Goal: Task Accomplishment & Management: Manage account settings

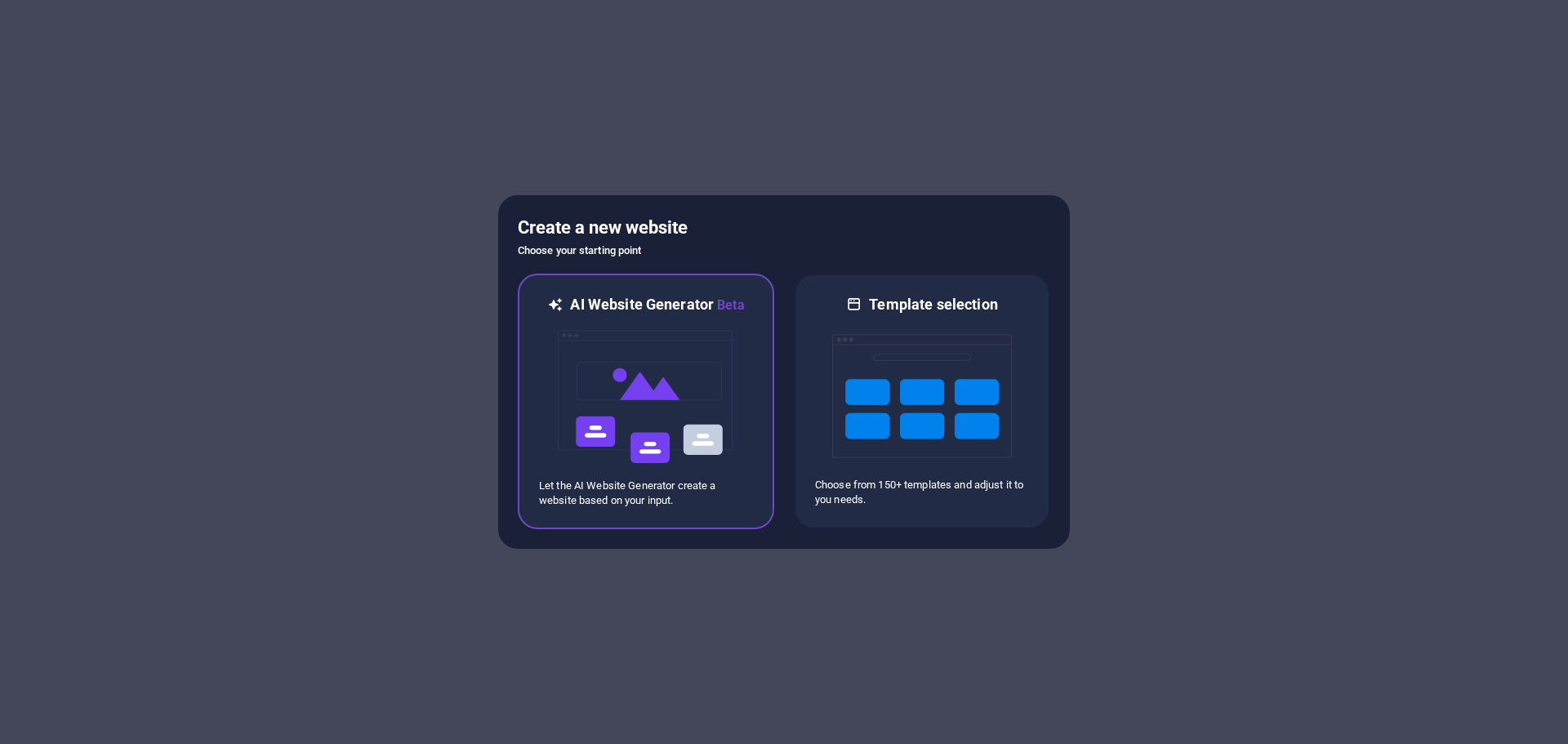
click at [620, 366] on img at bounding box center [646, 398] width 180 height 163
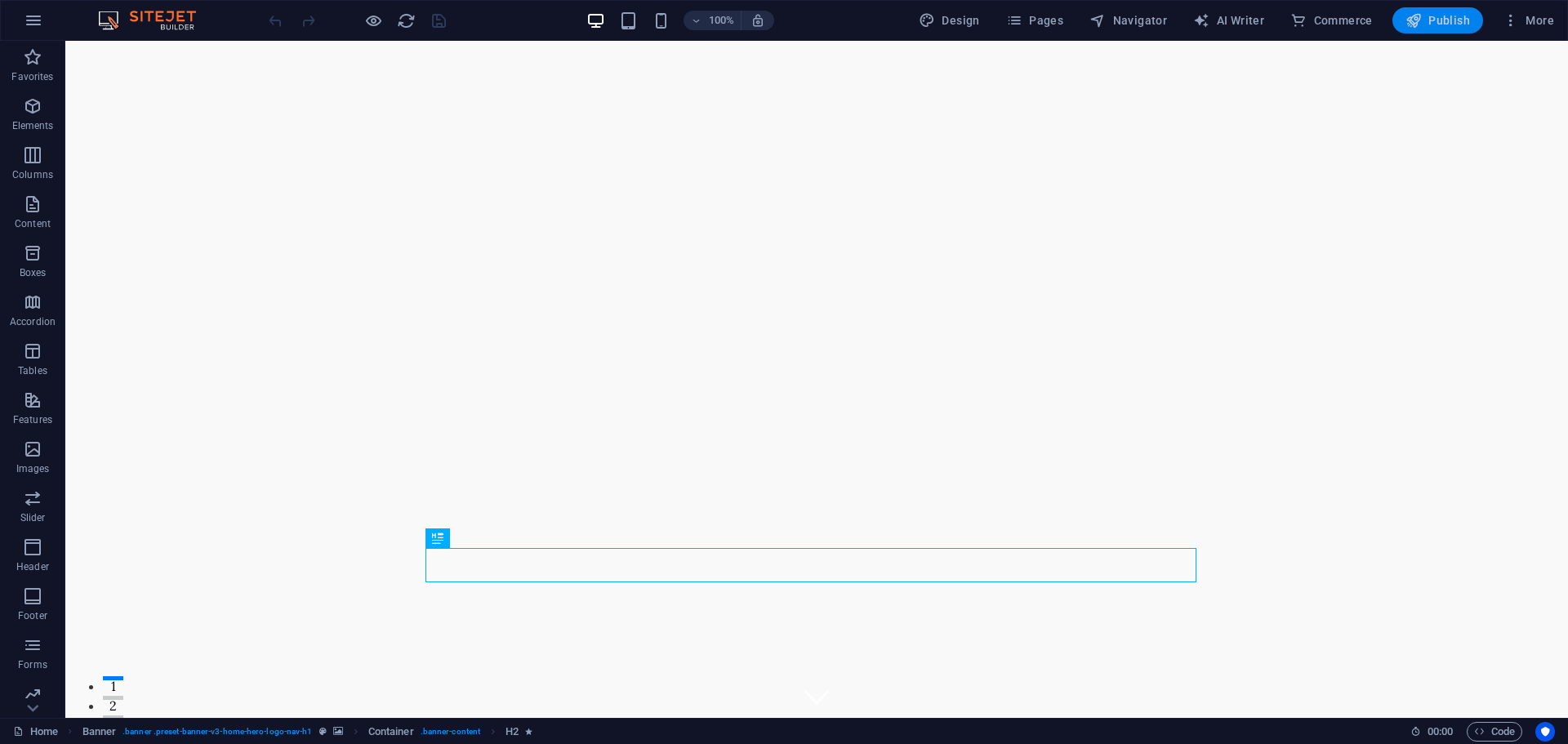
click at [1451, 26] on span "Publish" at bounding box center [1438, 20] width 65 height 16
click at [1521, 19] on span "More" at bounding box center [1528, 20] width 51 height 16
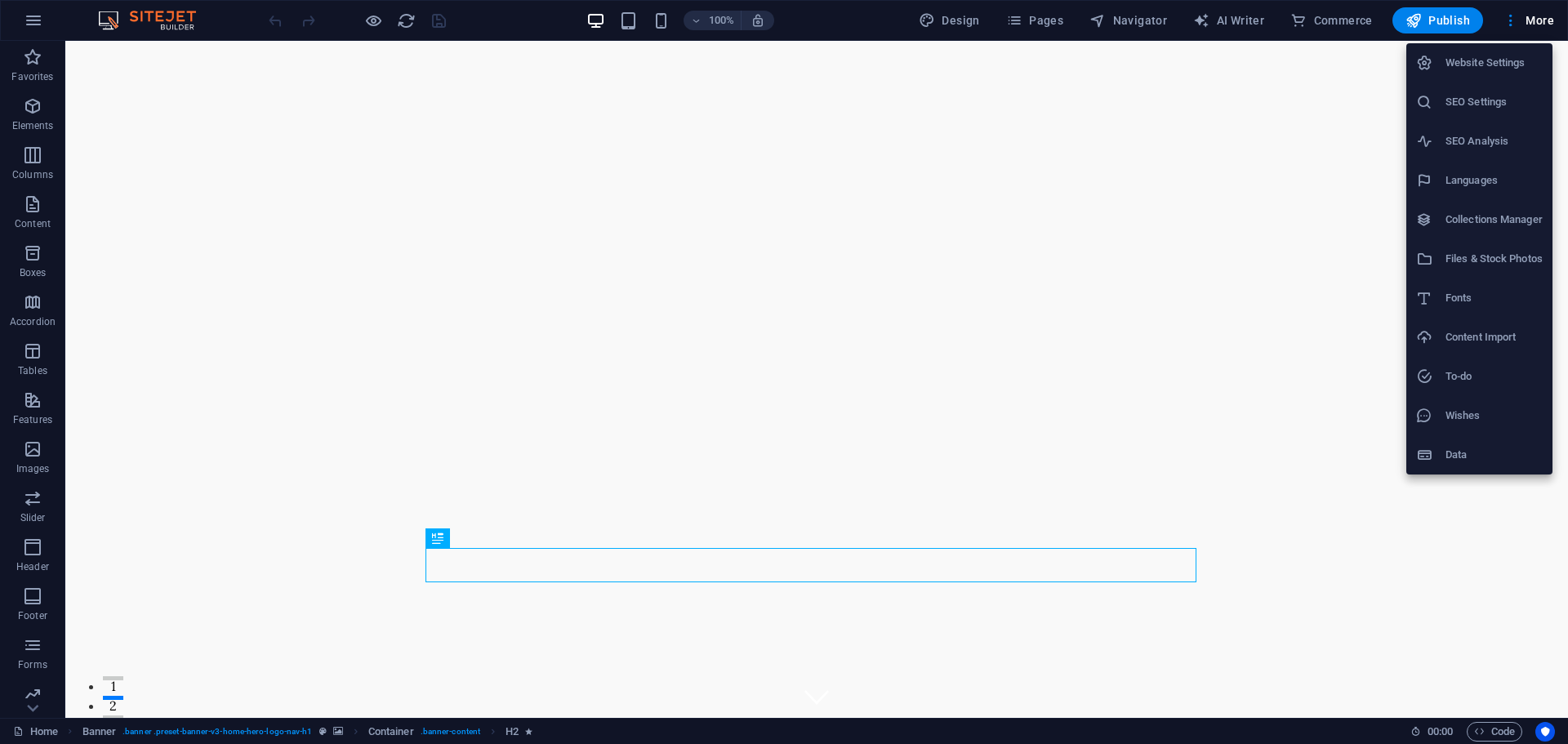
click at [1468, 99] on h6 "SEO Settings" at bounding box center [1494, 101] width 97 height 20
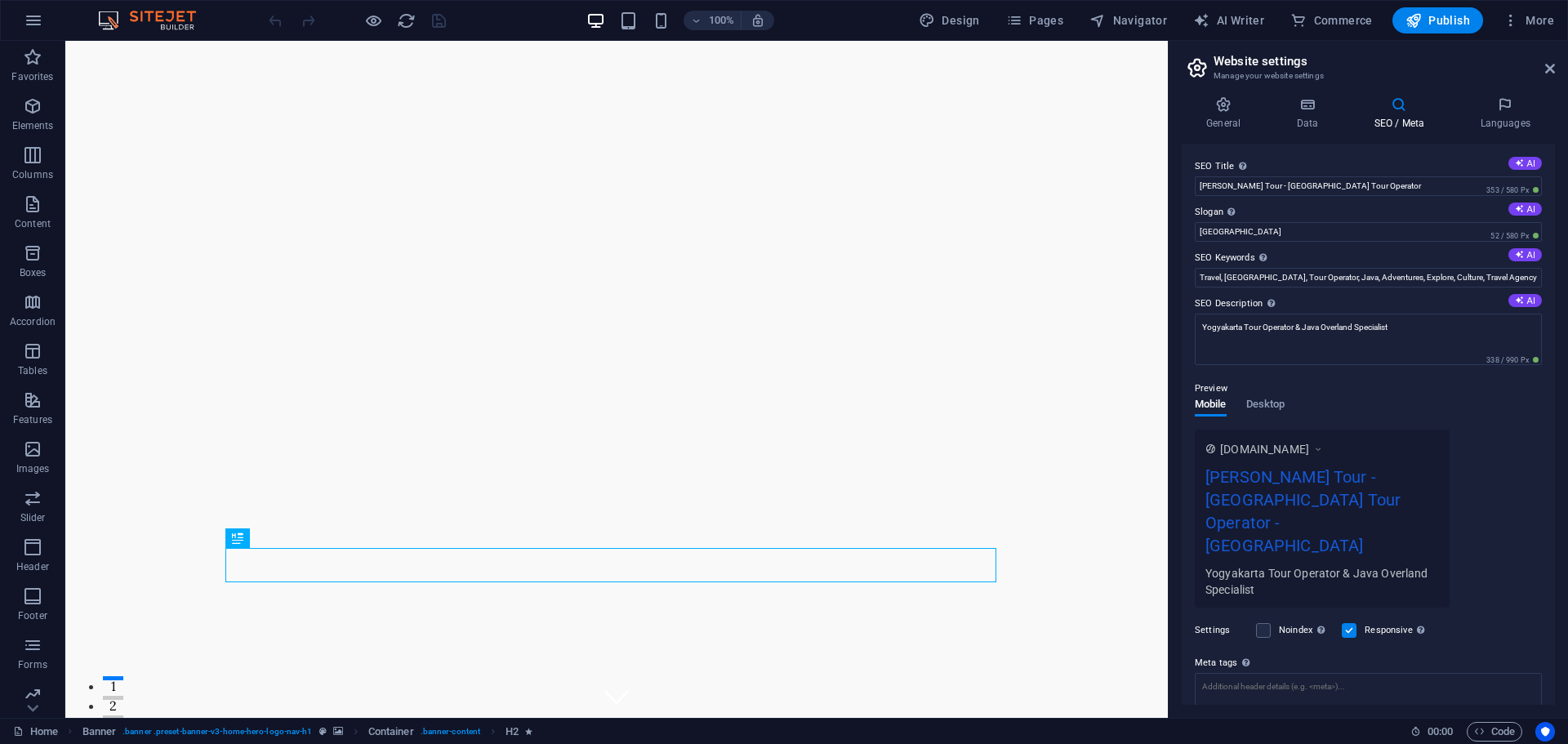
scroll to position [79, 0]
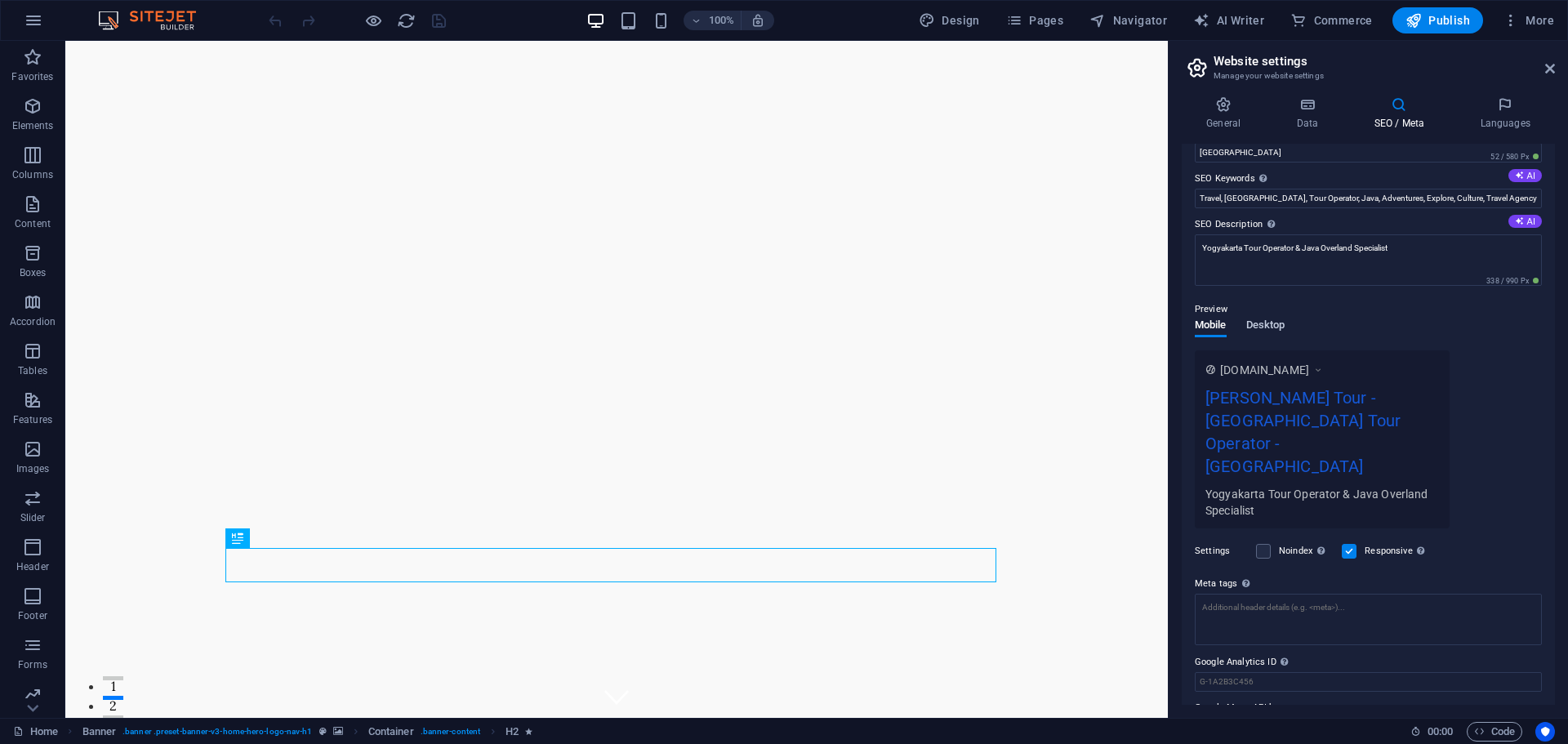
click at [1278, 324] on span "Desktop" at bounding box center [1266, 327] width 39 height 23
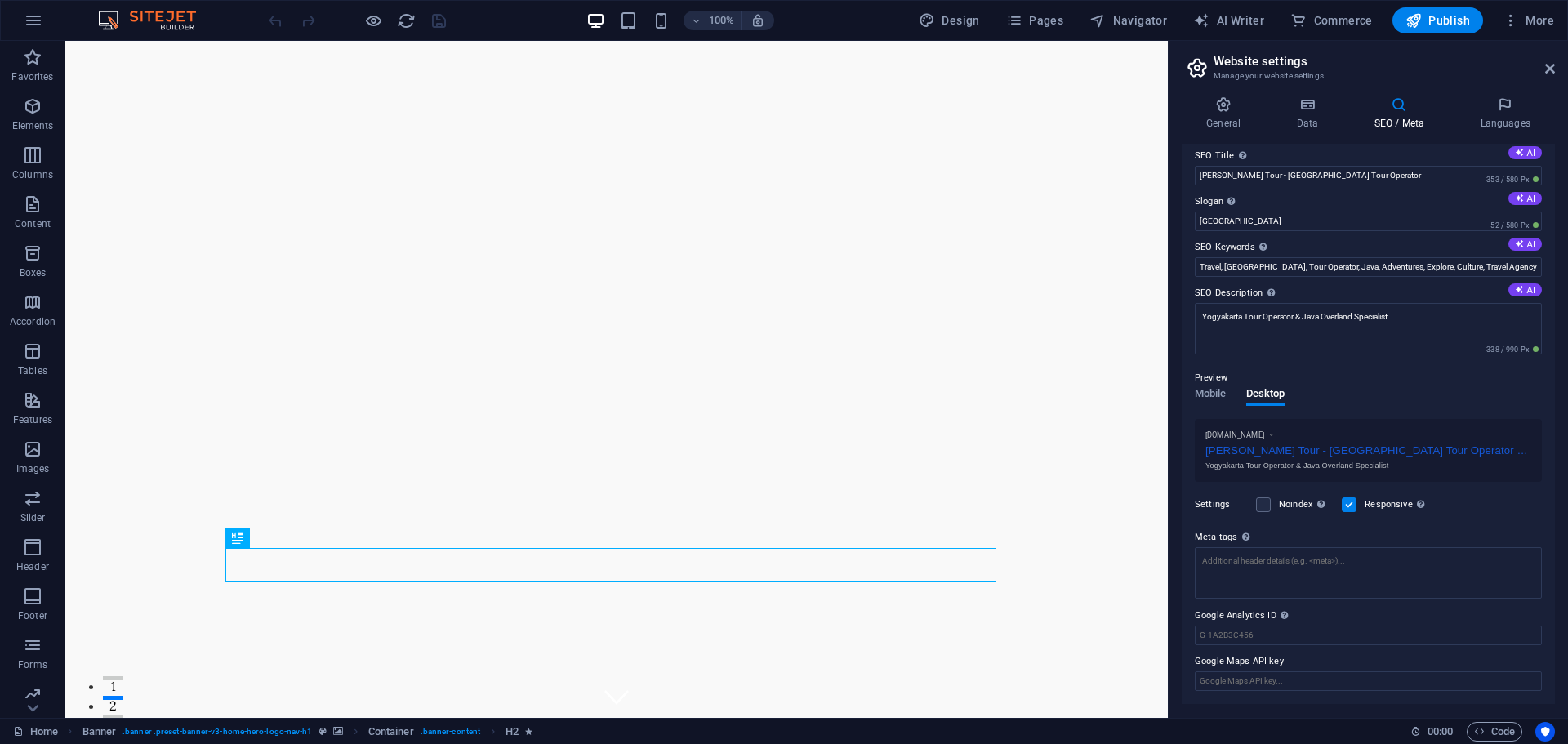
scroll to position [10, 0]
click at [1212, 392] on span "Mobile" at bounding box center [1210, 396] width 31 height 23
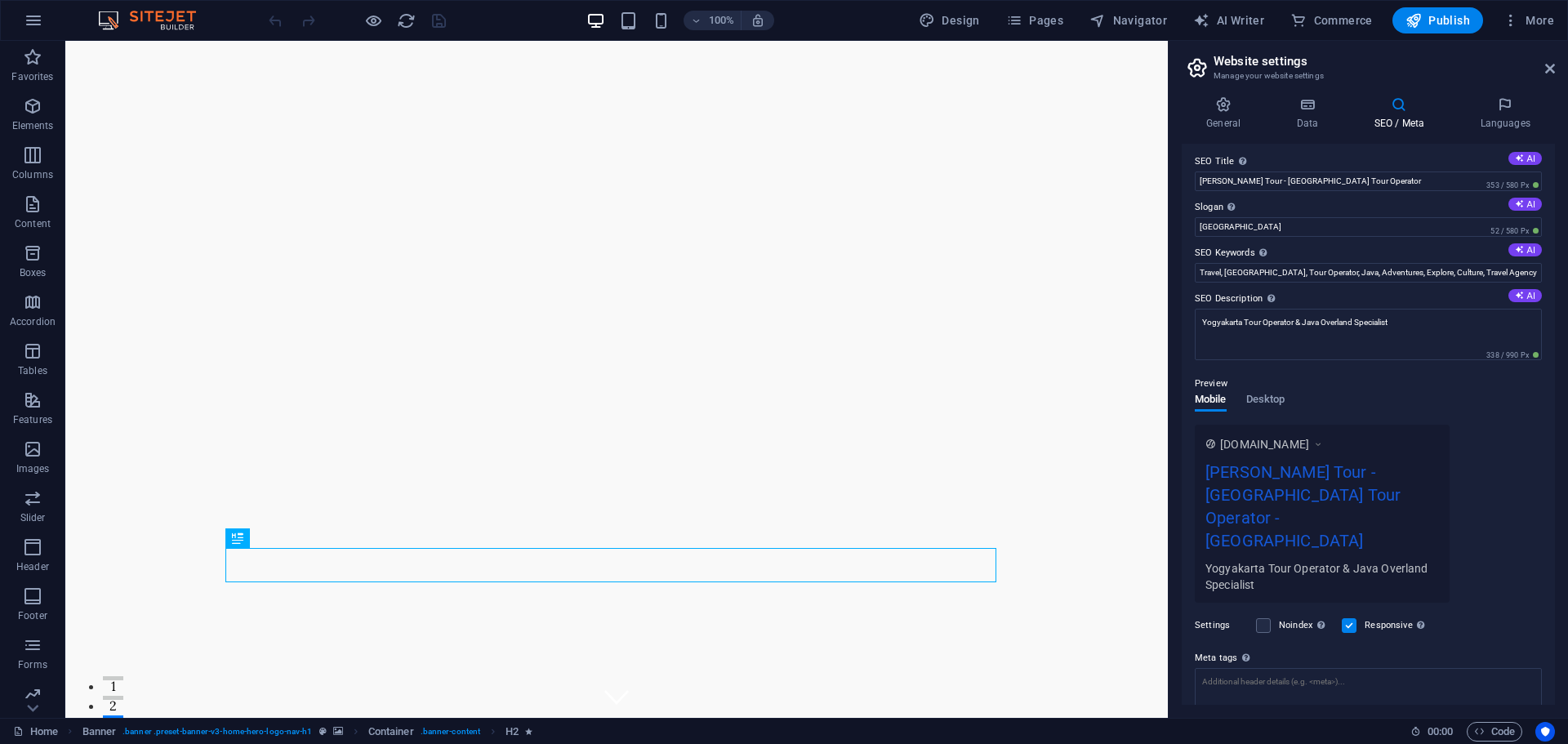
scroll to position [0, 0]
click at [1300, 116] on h4 "Data" at bounding box center [1309, 113] width 77 height 34
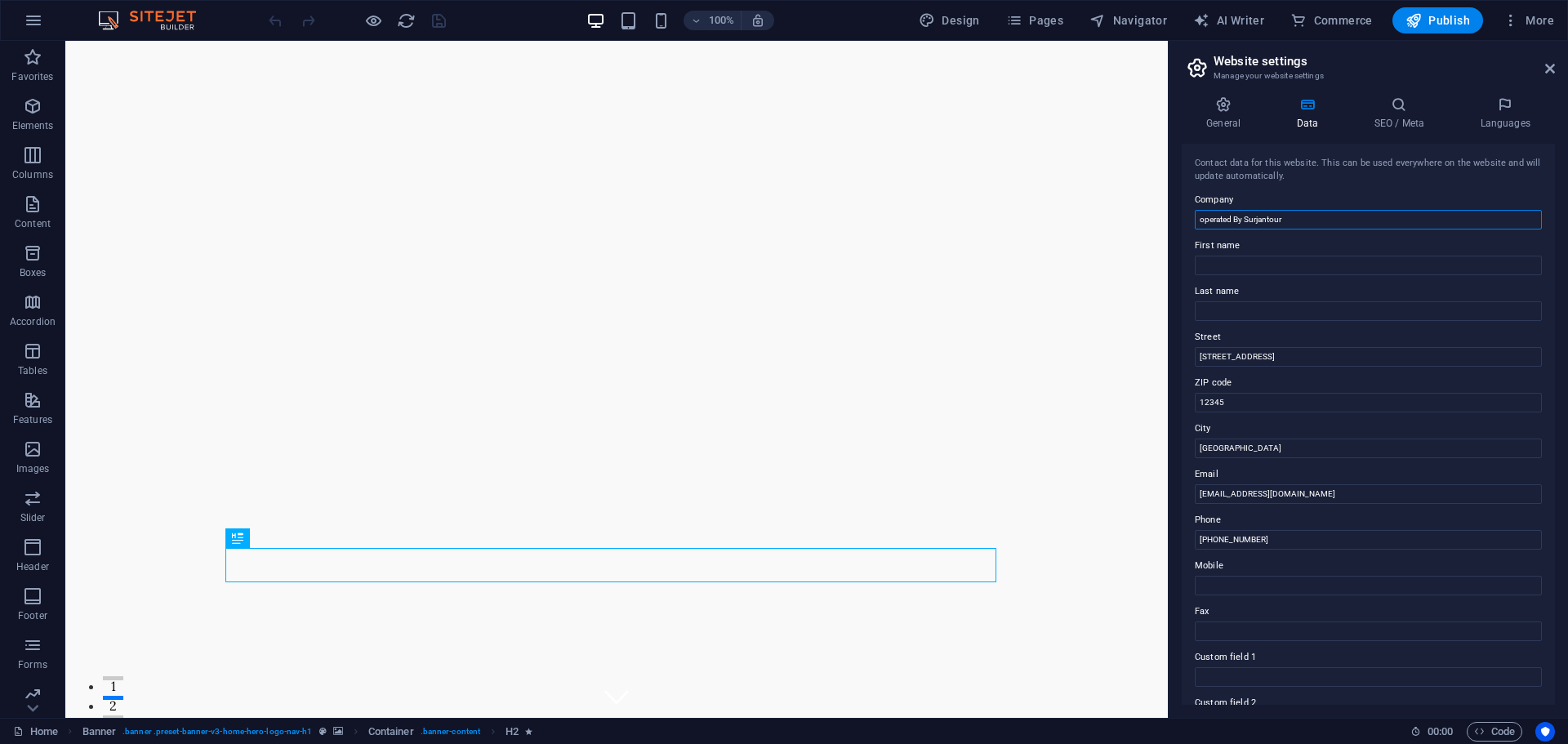
click at [1235, 222] on input "operated By Surjantour" at bounding box center [1368, 220] width 347 height 20
type input "operated by Surjantour"
click at [1223, 106] on icon at bounding box center [1223, 104] width 83 height 16
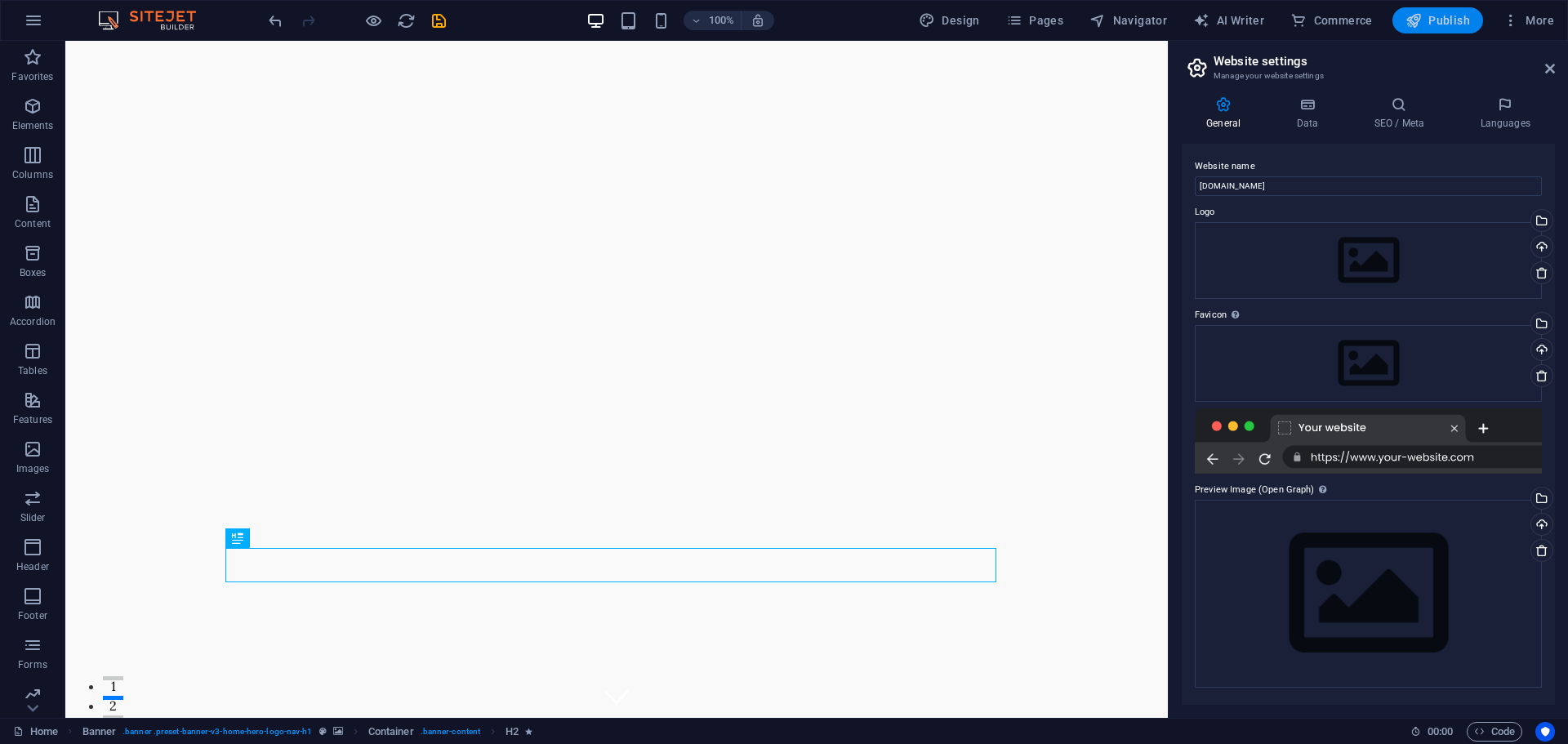
click at [1428, 24] on span "Publish" at bounding box center [1438, 20] width 65 height 16
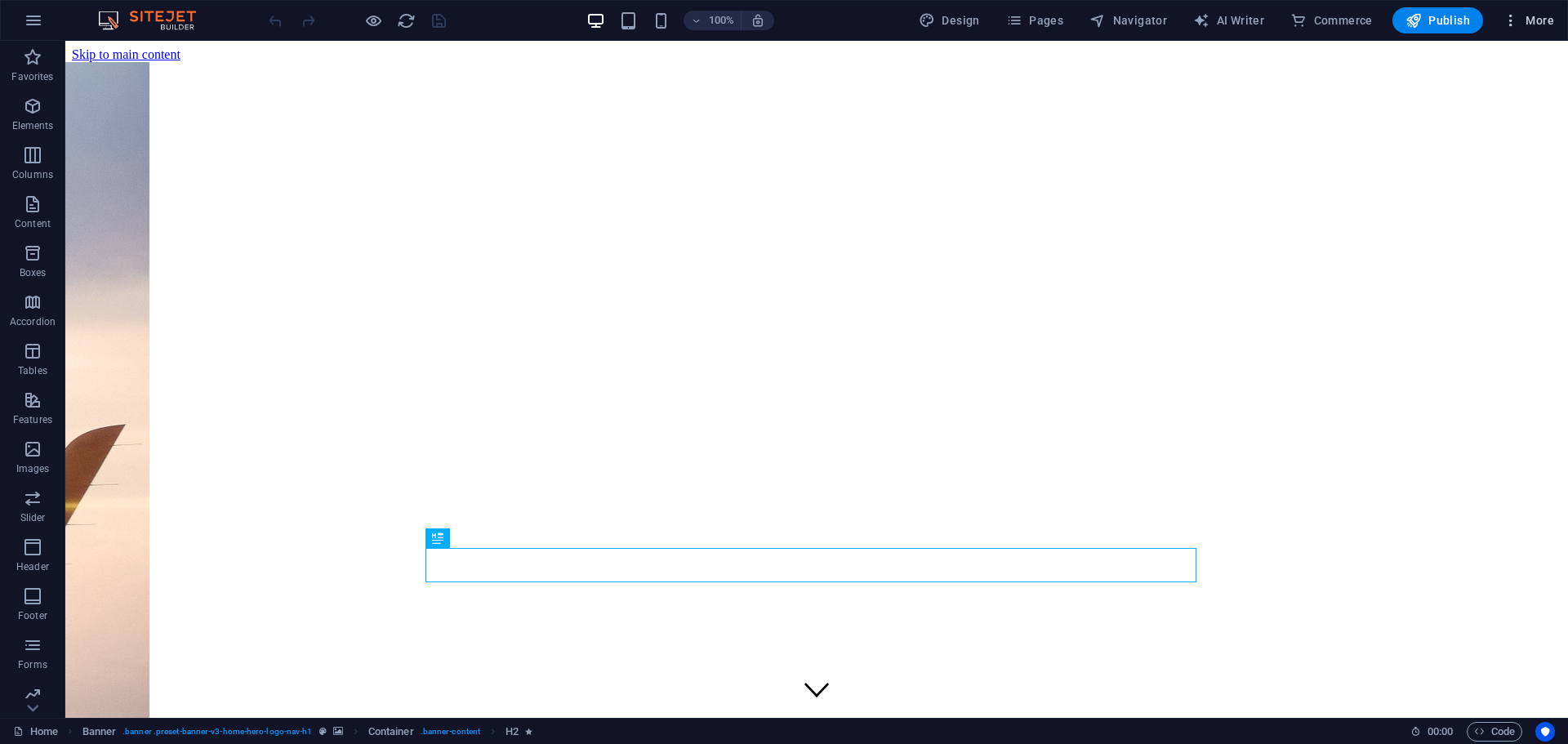
click at [1523, 10] on button "More" at bounding box center [1528, 20] width 65 height 26
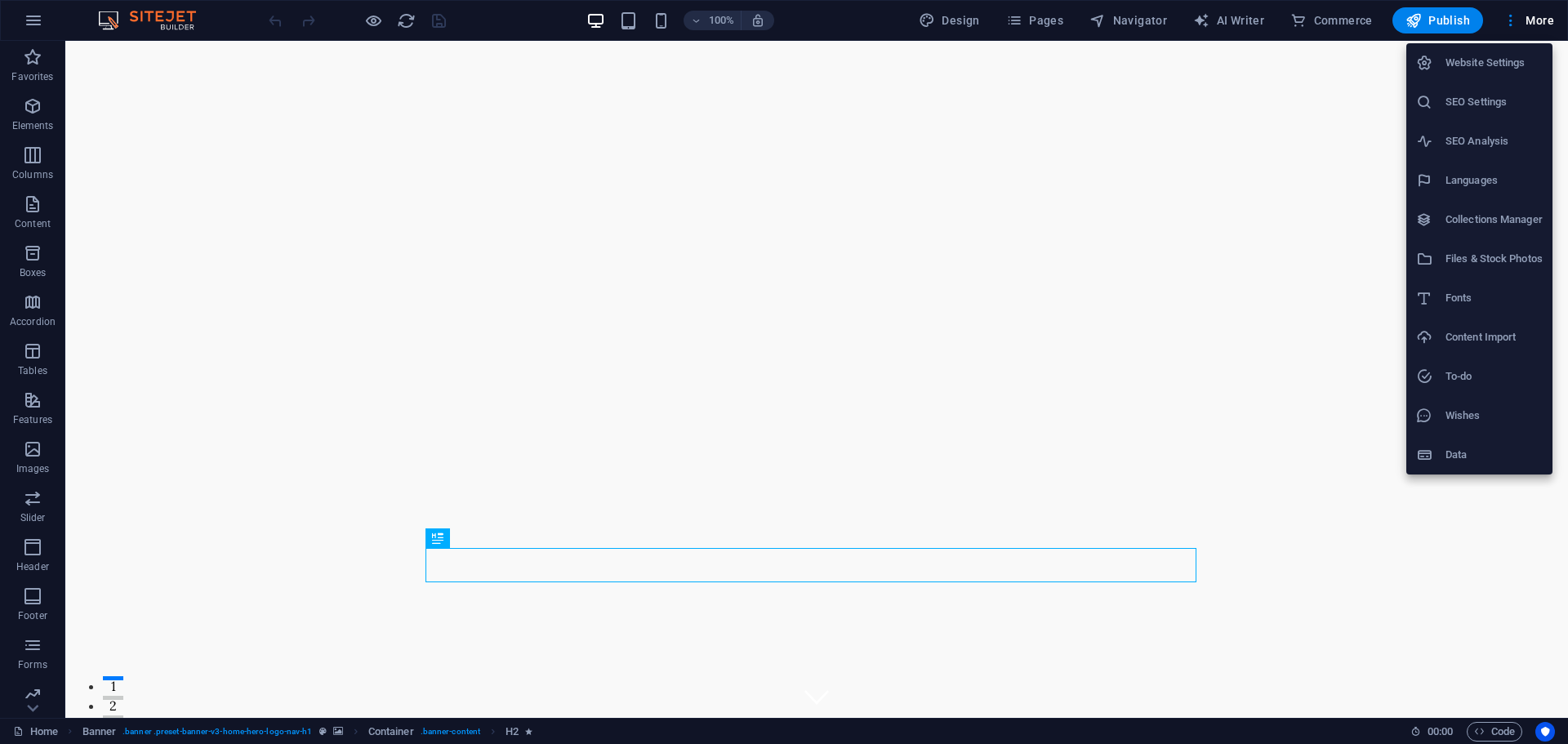
drag, startPoint x: 1487, startPoint y: 448, endPoint x: 1494, endPoint y: 275, distance: 173.1
click at [1487, 449] on ul "Website Settings SEO Settings SEO Analysis Languages Collections Manager Files …" at bounding box center [1480, 259] width 146 height 432
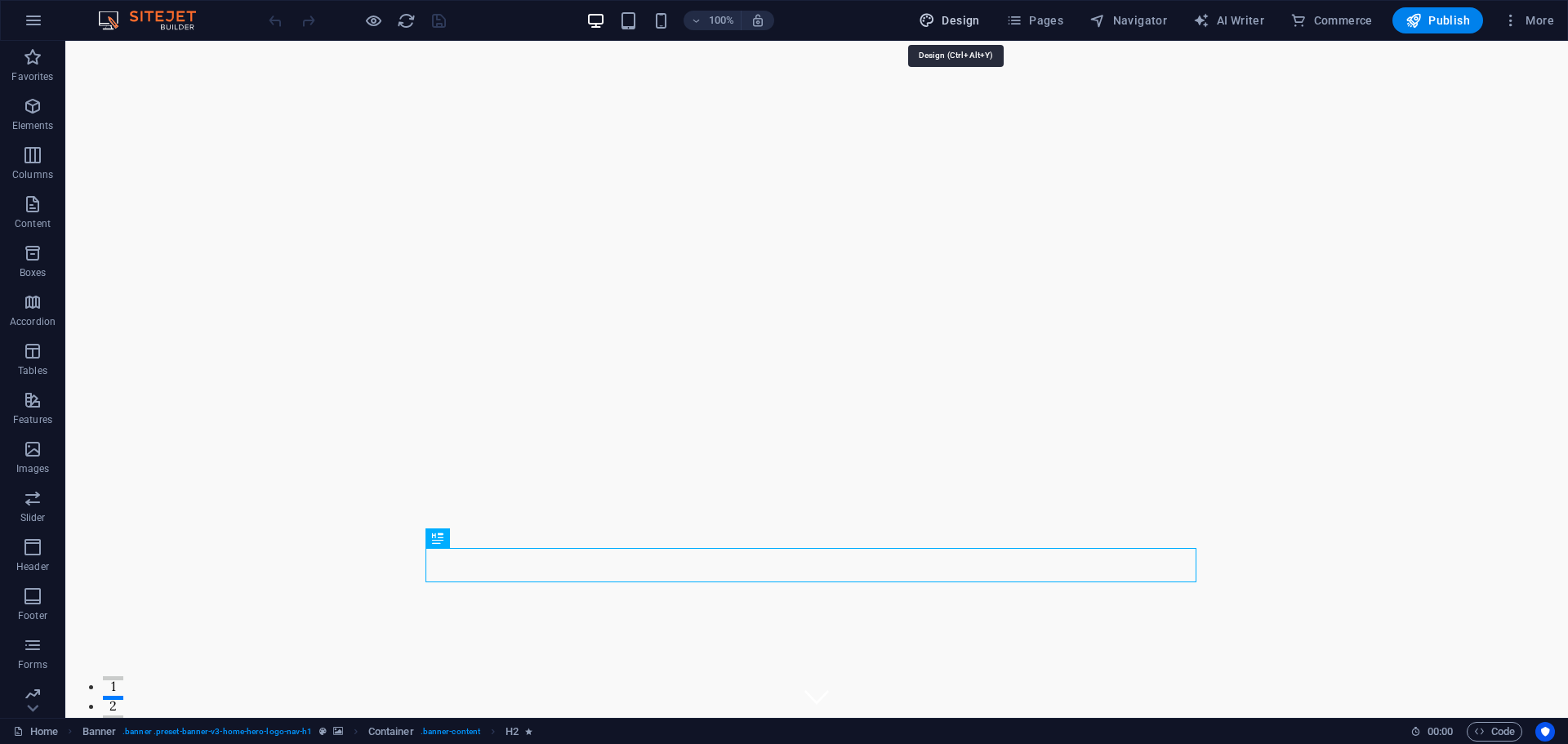
click at [959, 19] on span "Design" at bounding box center [949, 20] width 61 height 16
select select "px"
select select "200"
select select "px"
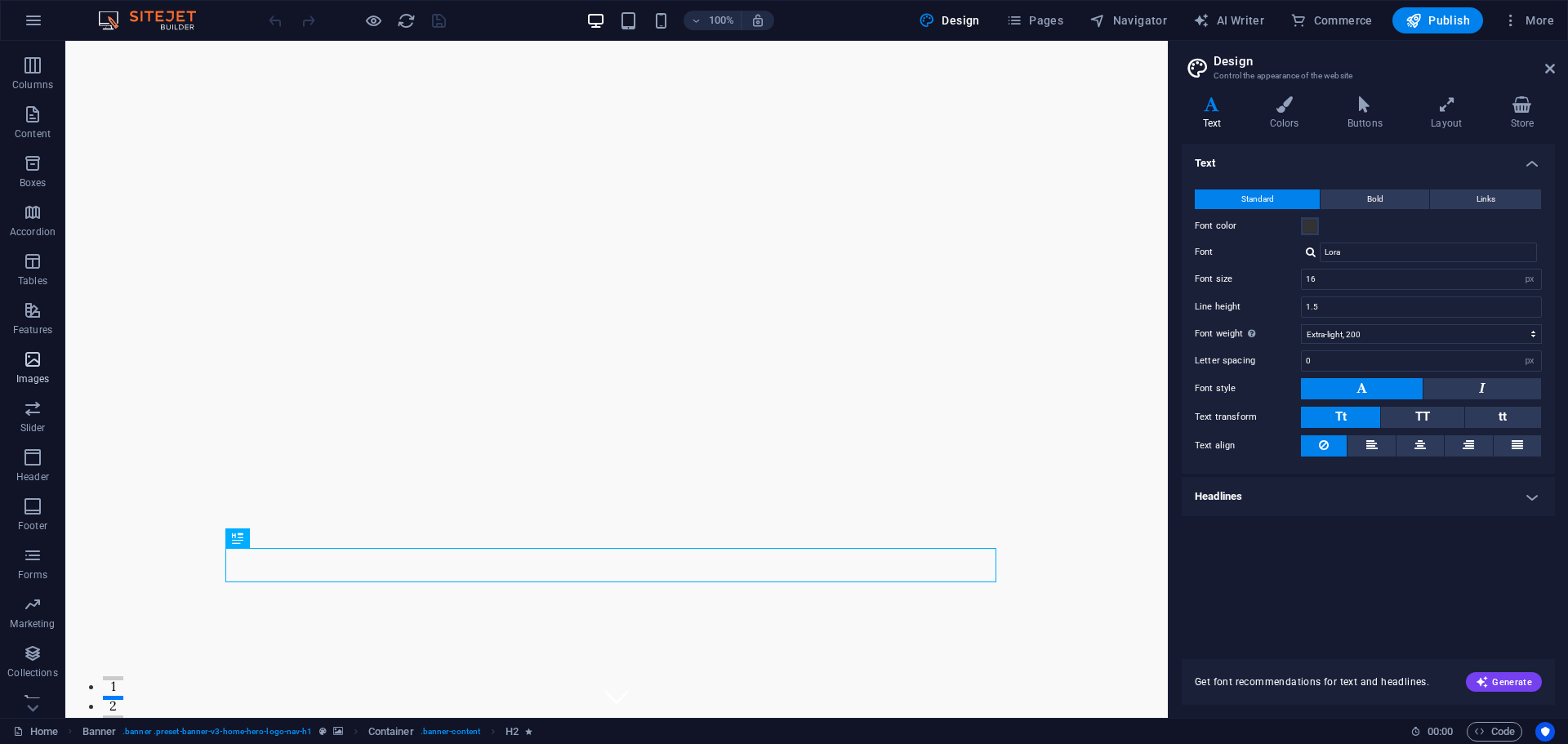
scroll to position [107, 0]
click at [38, 545] on icon "button" at bounding box center [32, 538] width 20 height 20
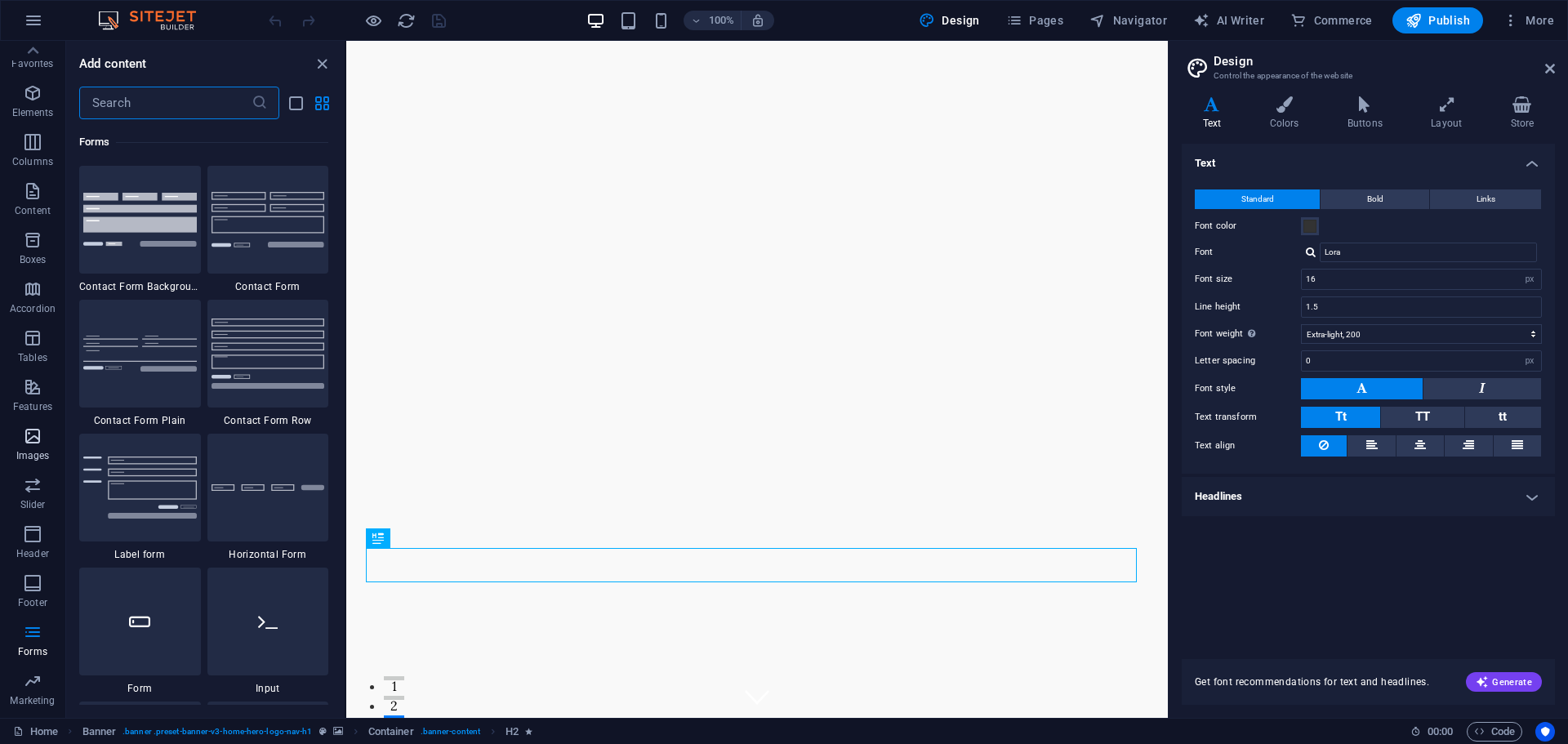
scroll to position [0, 0]
click at [37, 15] on icon "button" at bounding box center [33, 20] width 20 height 20
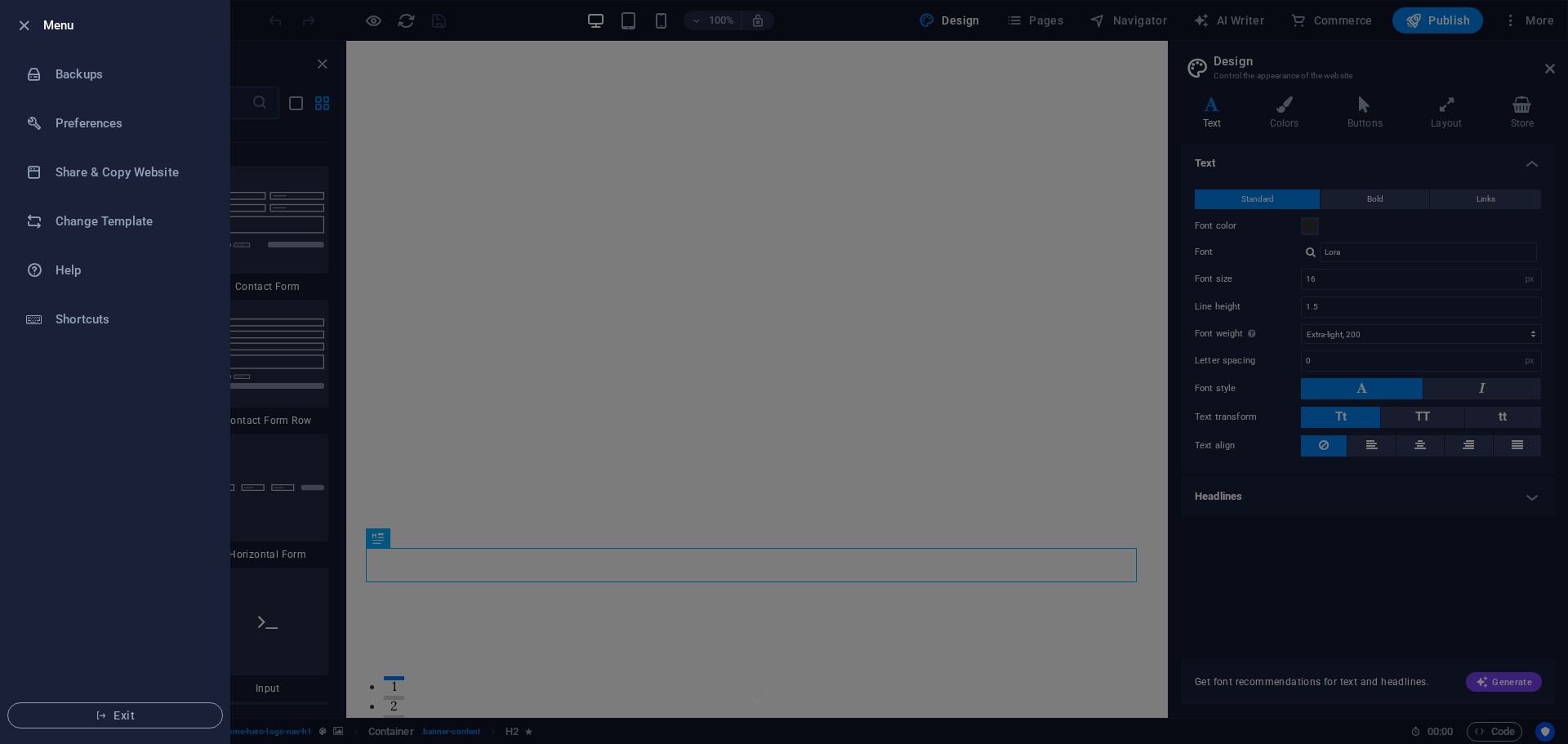
click at [37, 15] on div at bounding box center [28, 25] width 30 height 20
click at [30, 26] on icon "button" at bounding box center [24, 26] width 19 height 19
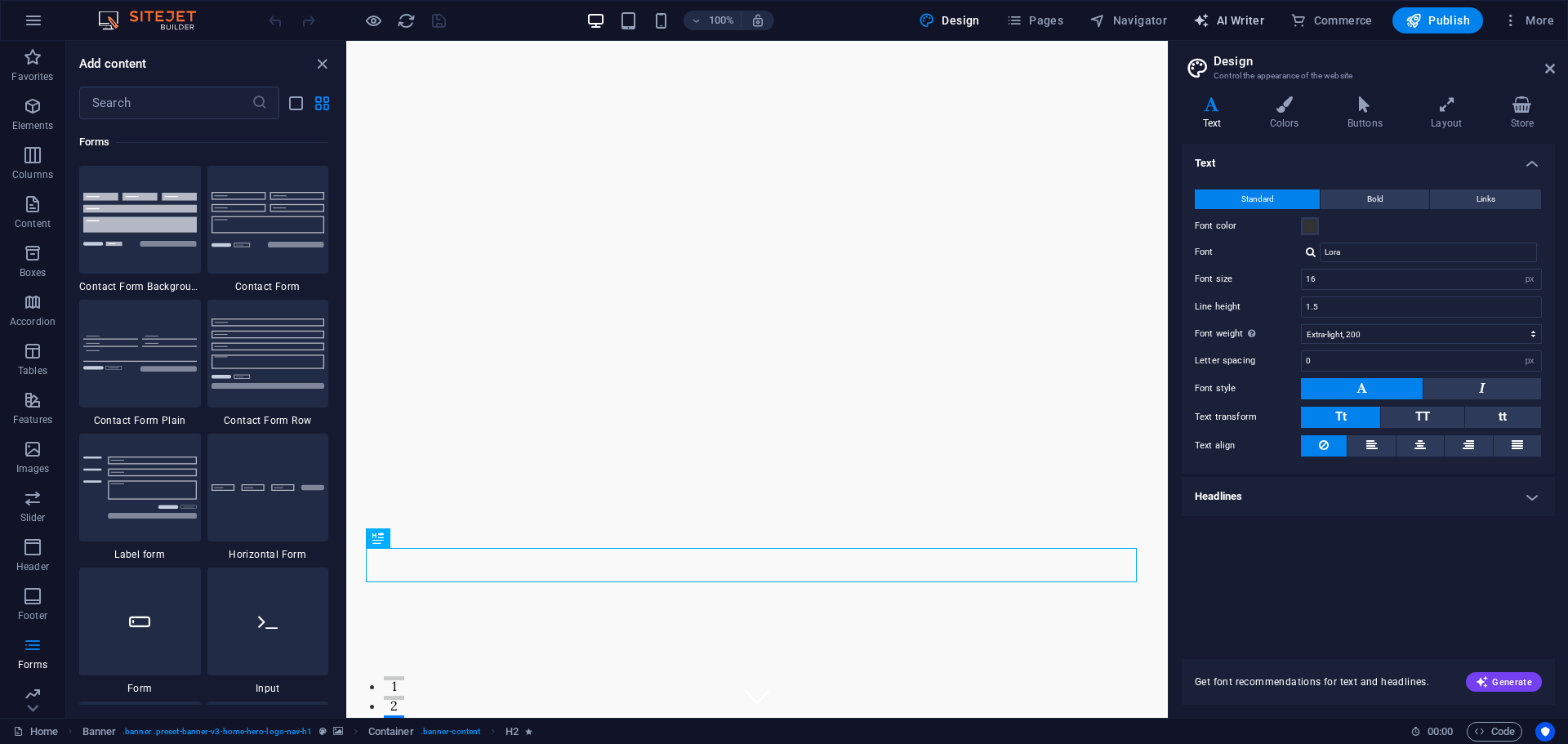
click at [1239, 25] on span "AI Writer" at bounding box center [1229, 20] width 71 height 16
select select "English"
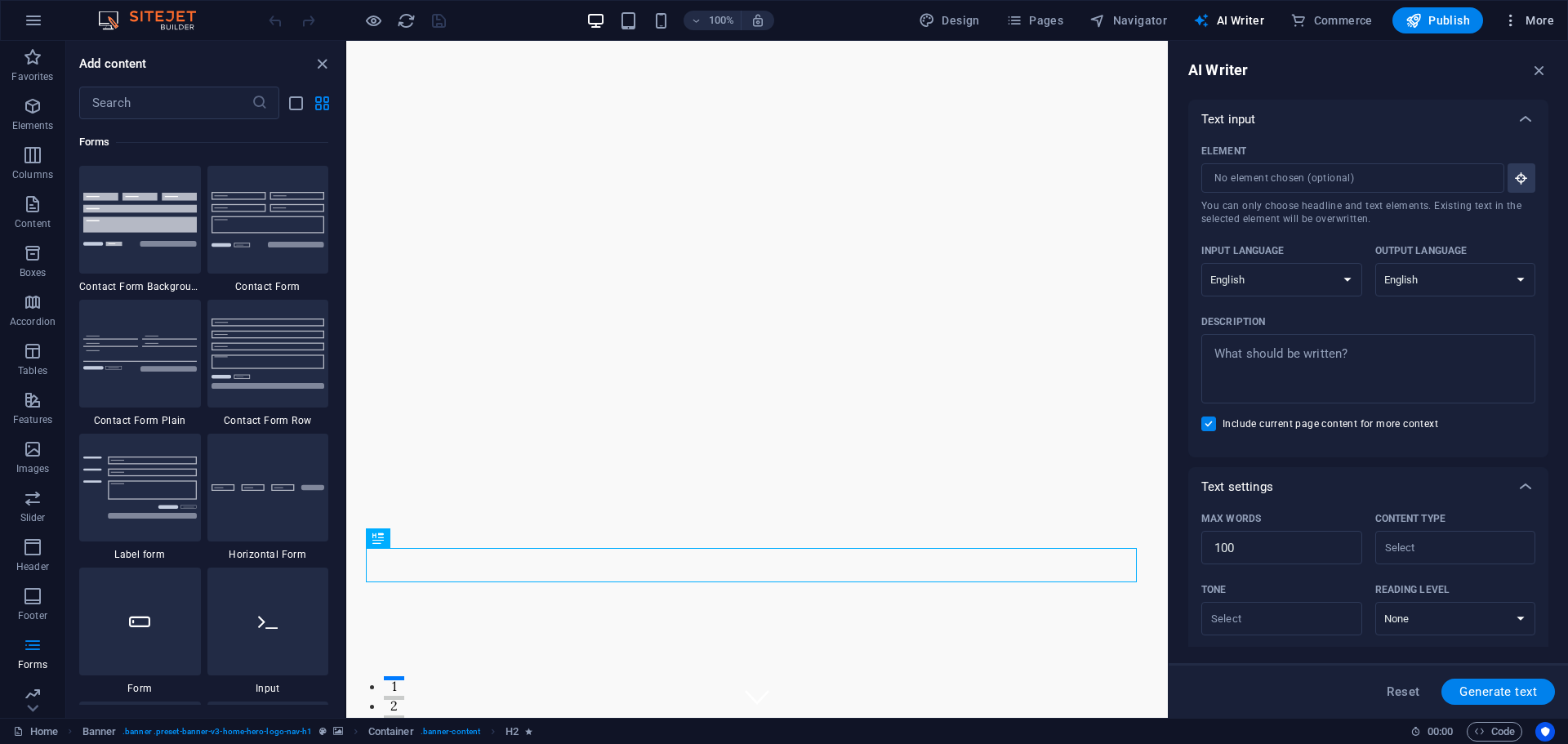
click at [1511, 17] on icon "button" at bounding box center [1510, 20] width 16 height 16
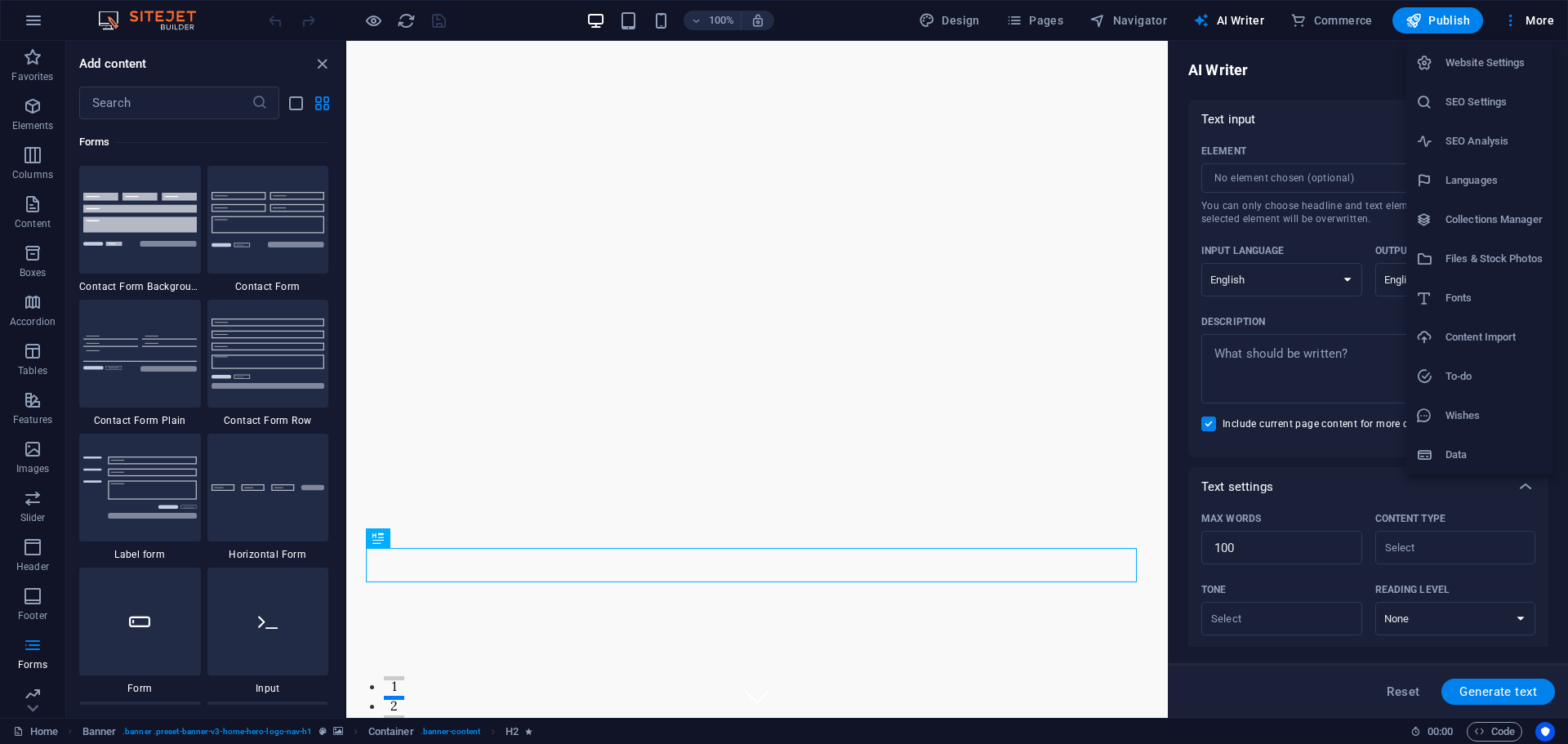
click at [1502, 65] on h6 "Website Settings" at bounding box center [1494, 62] width 97 height 20
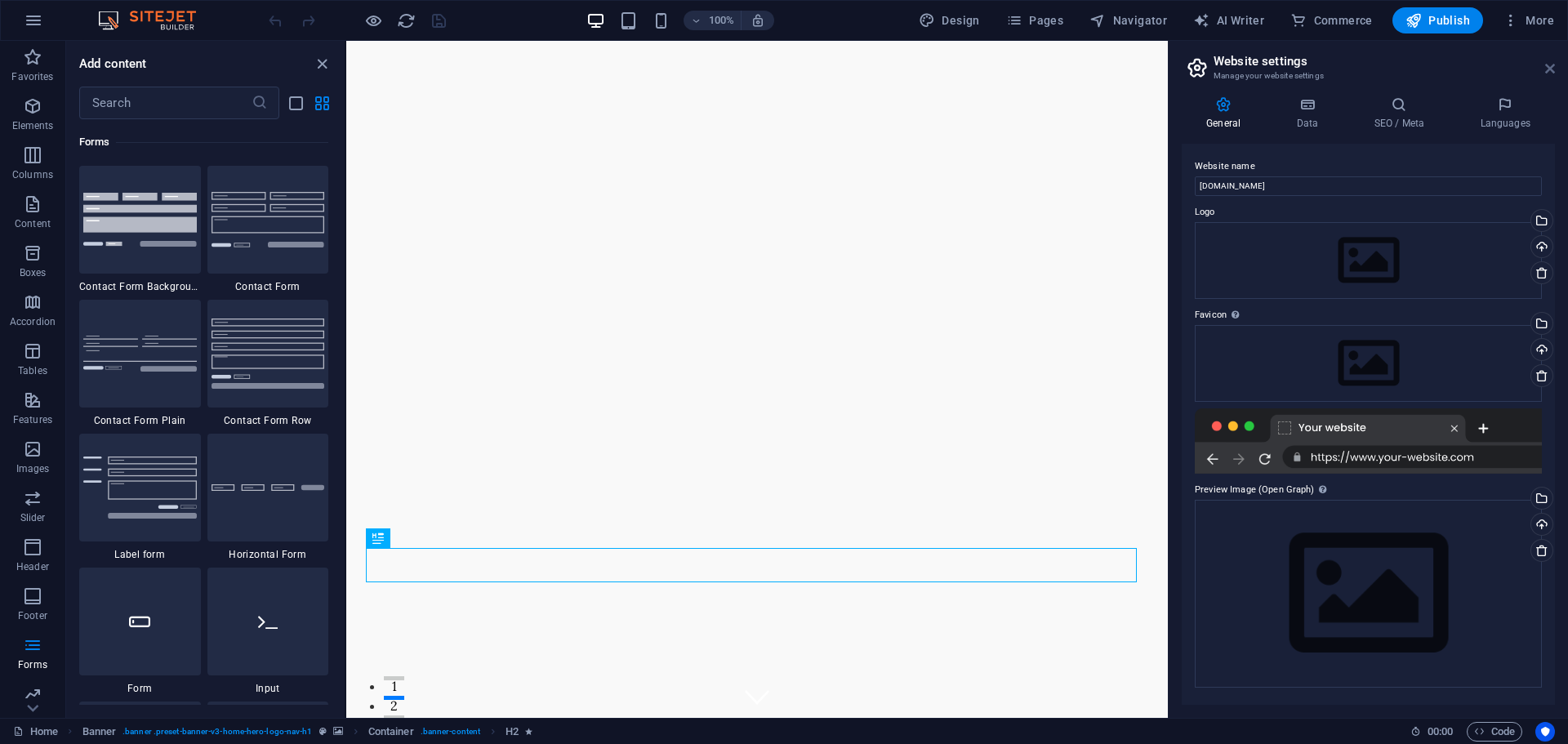
click at [1554, 72] on icon at bounding box center [1550, 68] width 10 height 13
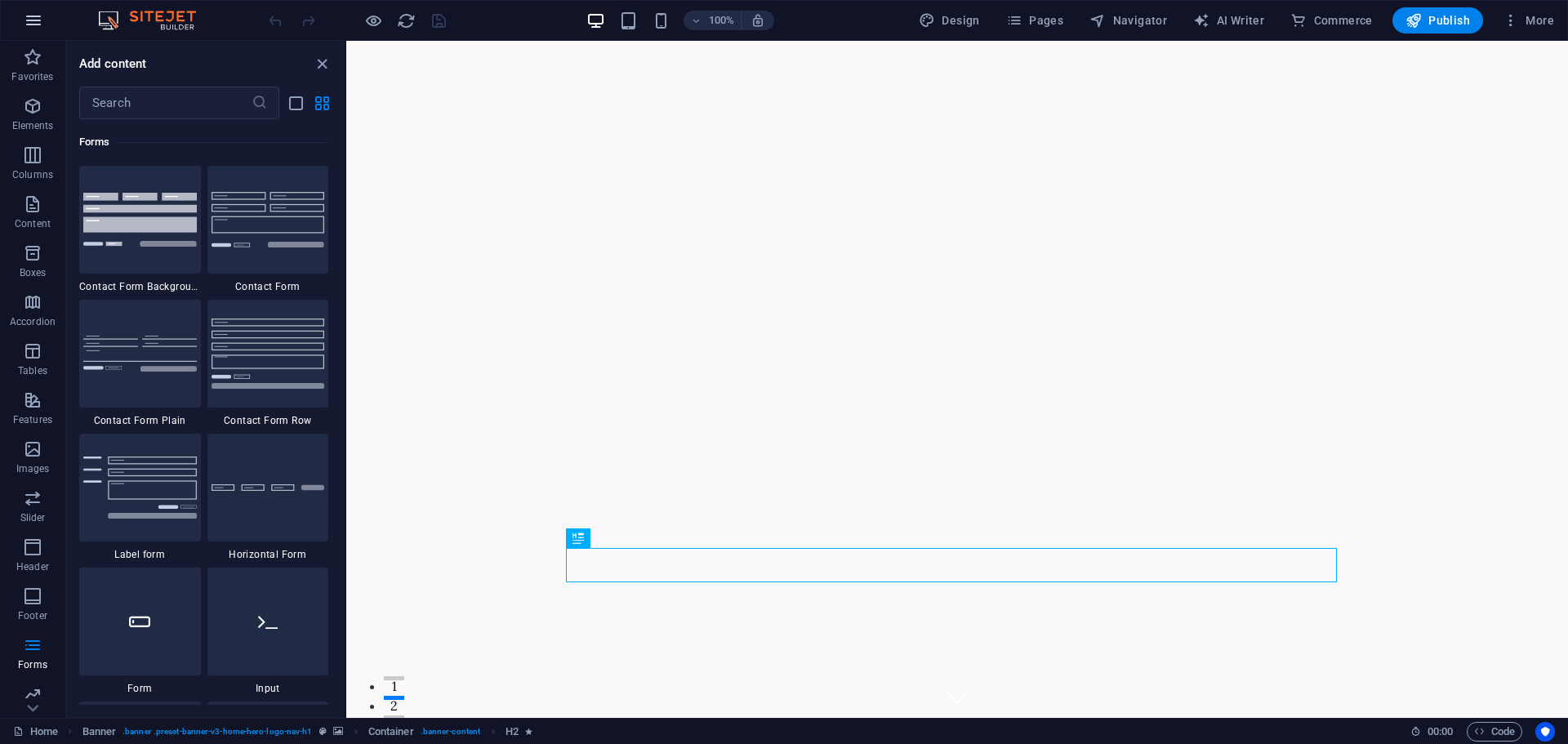
click at [32, 14] on icon "button" at bounding box center [33, 20] width 20 height 20
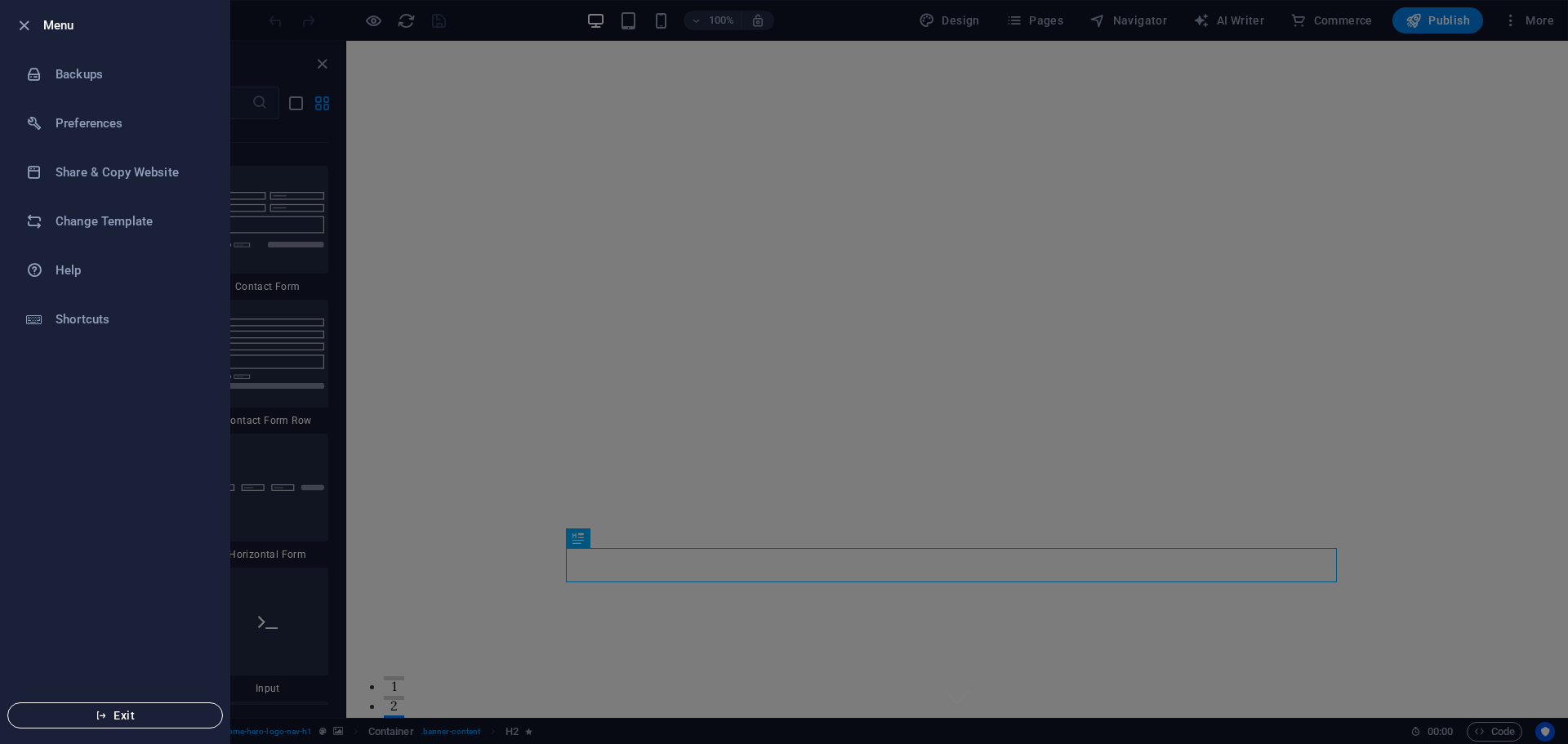
click at [103, 726] on button "Exit" at bounding box center [115, 715] width 215 height 26
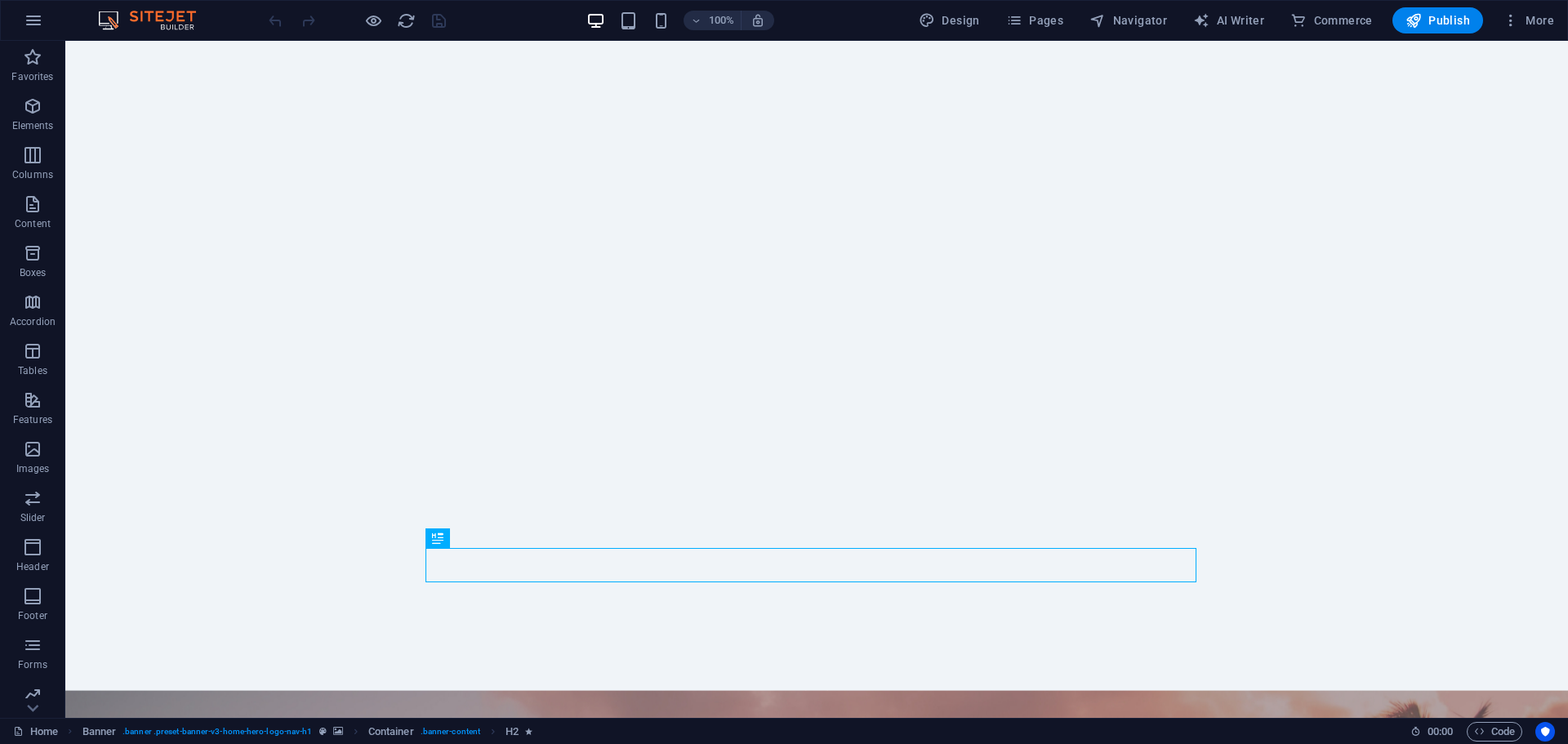
click at [160, 14] on img at bounding box center [155, 20] width 123 height 20
click at [26, 23] on icon "button" at bounding box center [33, 20] width 20 height 20
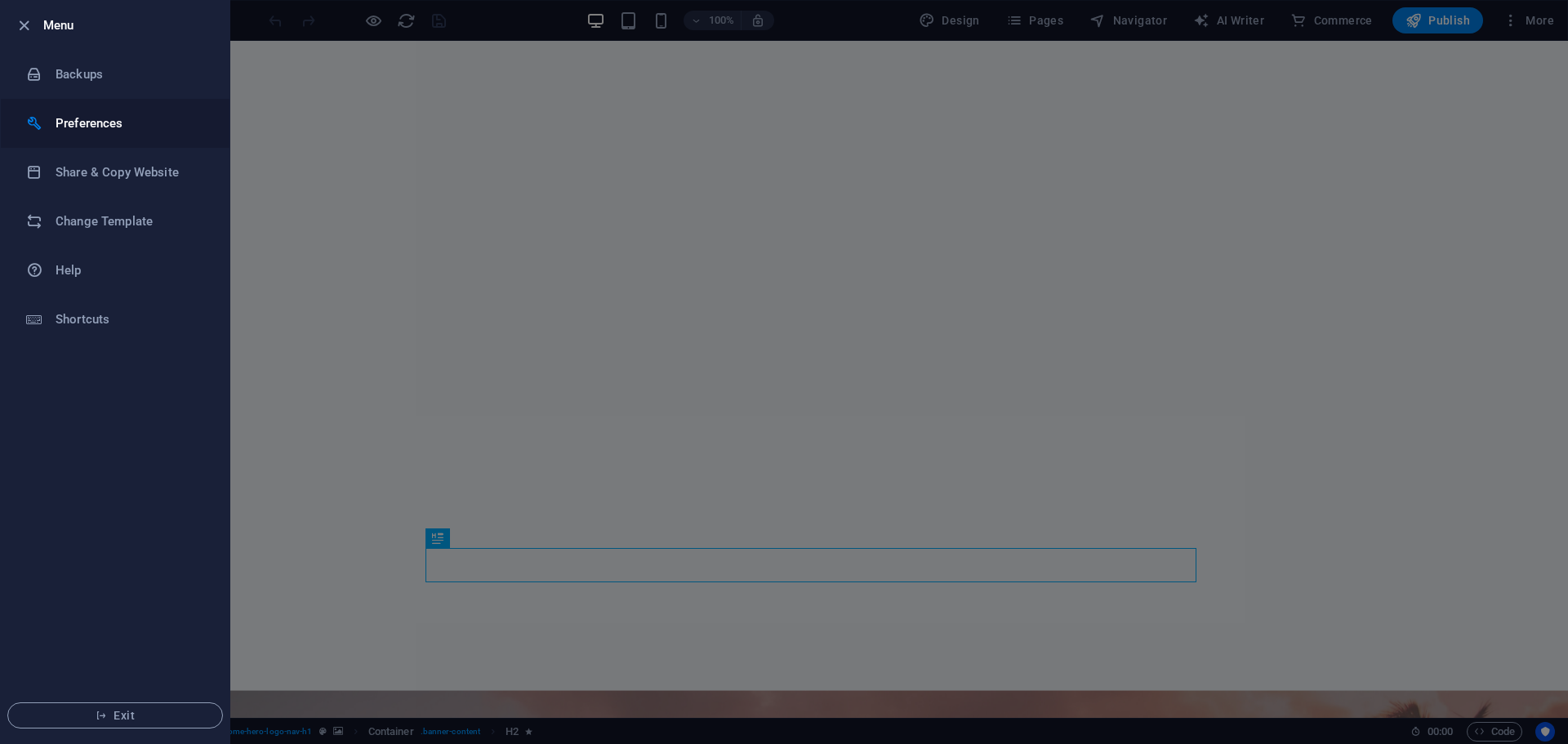
click at [91, 121] on h6 "Preferences" at bounding box center [131, 123] width 151 height 20
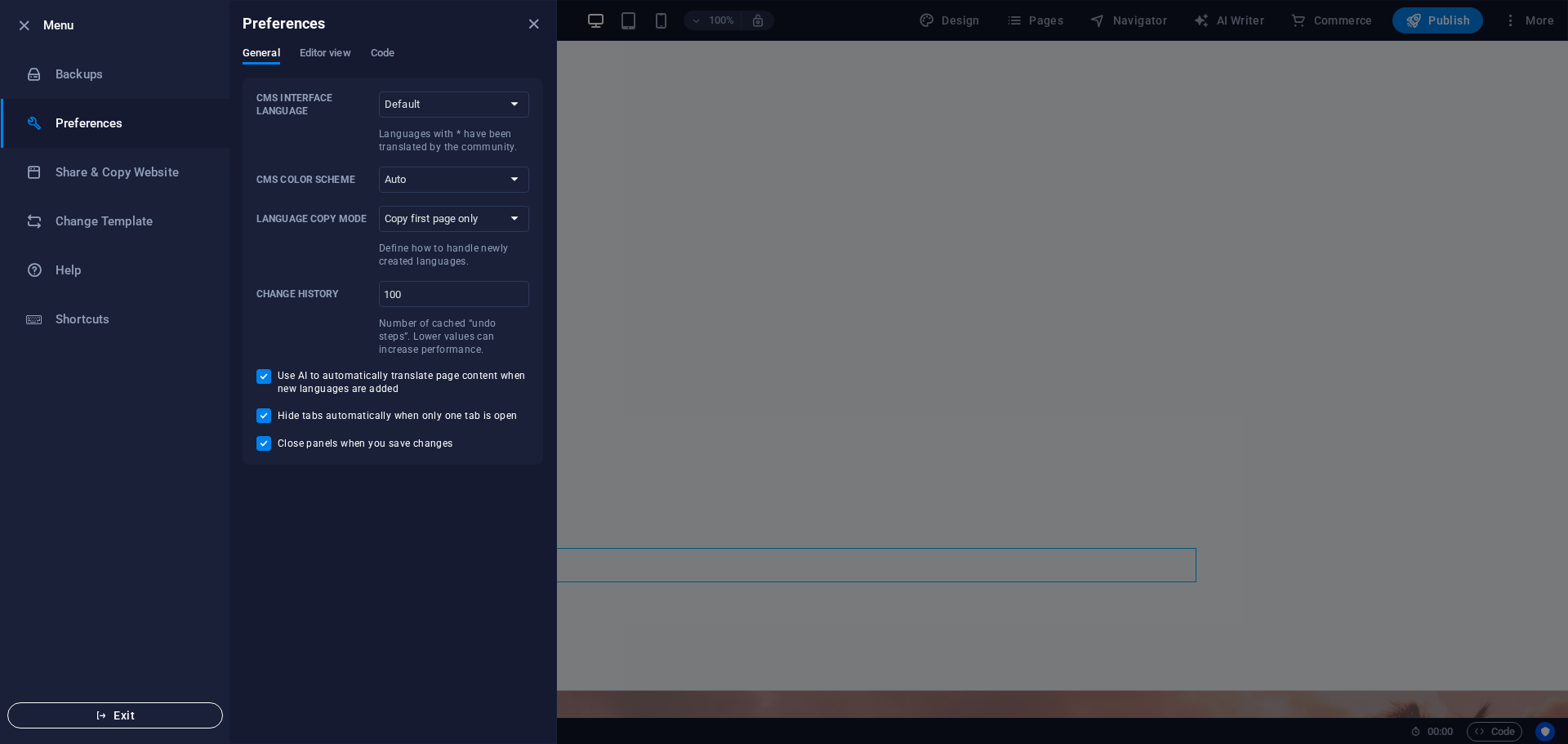
click at [131, 722] on span "Exit" at bounding box center [115, 715] width 188 height 13
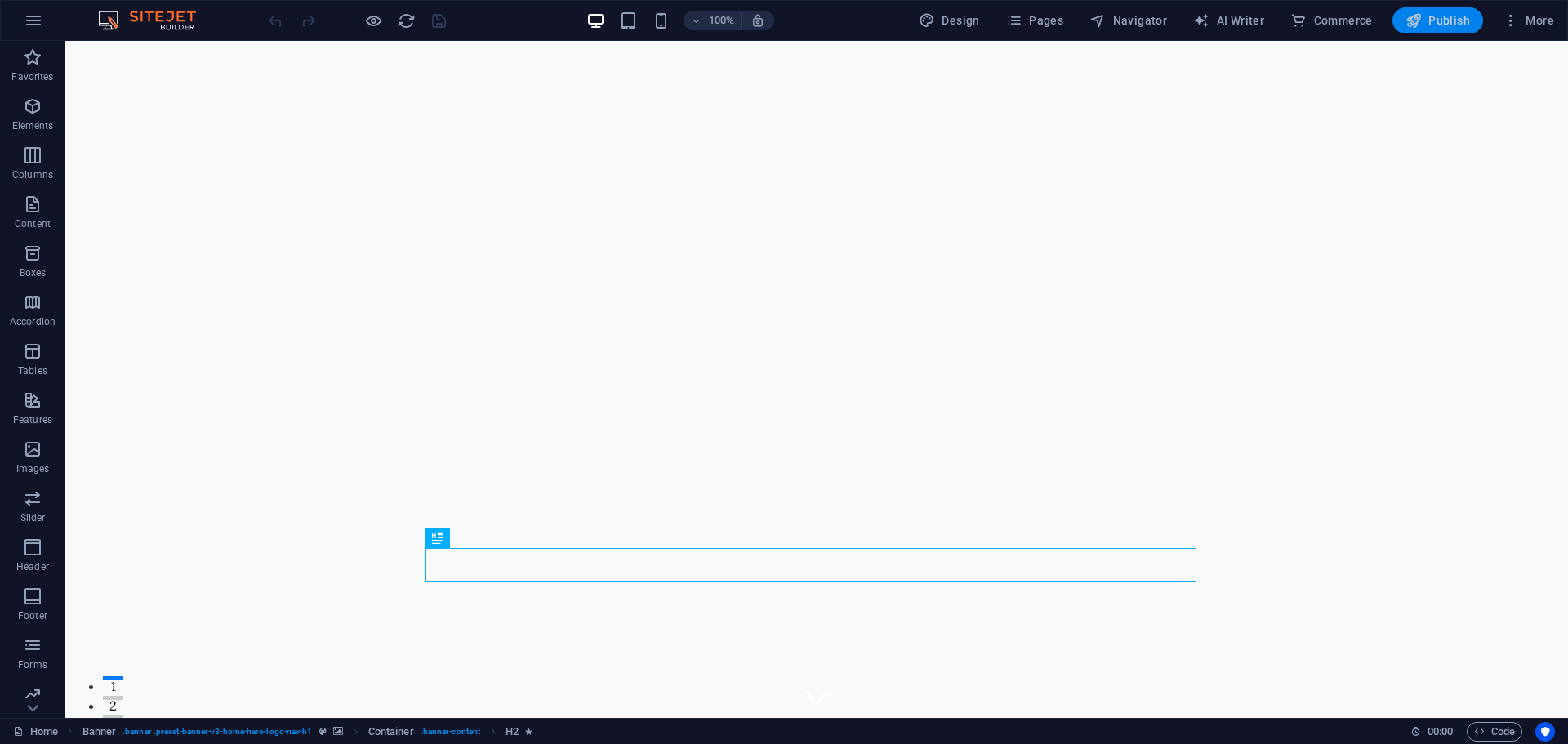
click at [1431, 22] on span "Publish" at bounding box center [1438, 20] width 65 height 16
